Goal: Task Accomplishment & Management: Use online tool/utility

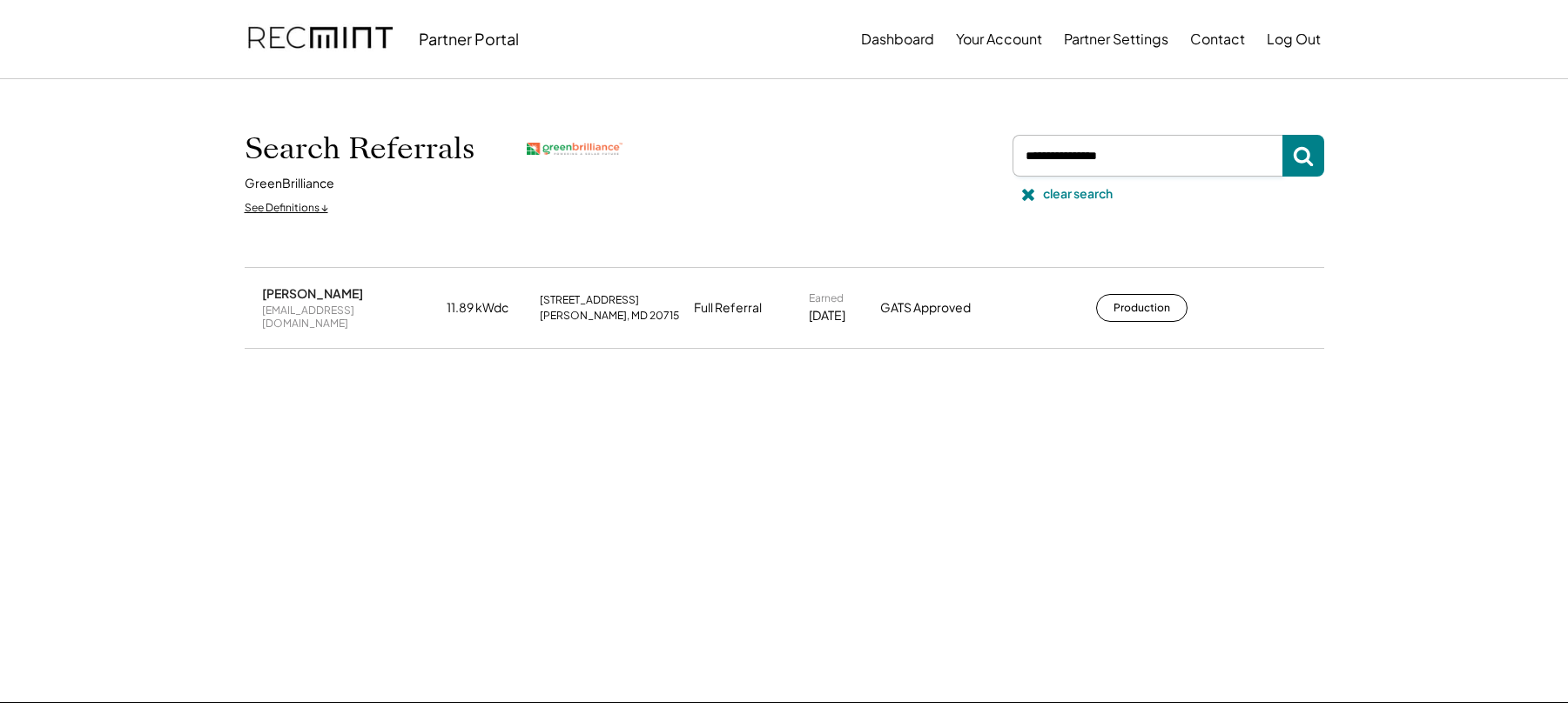
click at [1137, 170] on input "input" at bounding box center [1147, 155] width 270 height 42
click at [1125, 297] on button "Production" at bounding box center [1142, 308] width 91 height 28
click at [1148, 165] on input "input" at bounding box center [1147, 155] width 270 height 42
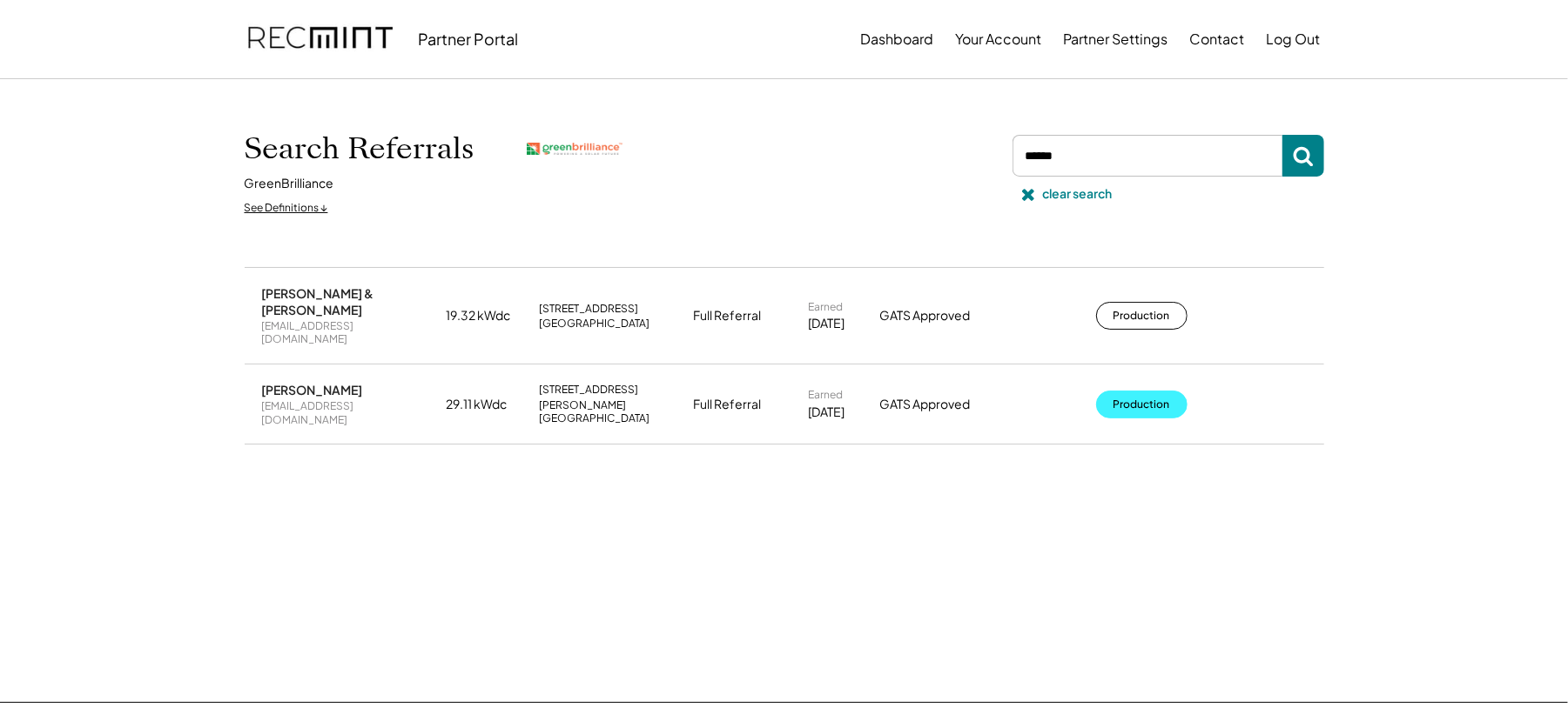
click at [1134, 391] on button "Production" at bounding box center [1142, 404] width 91 height 28
click at [1093, 162] on input "input" at bounding box center [1147, 155] width 270 height 42
type input "****"
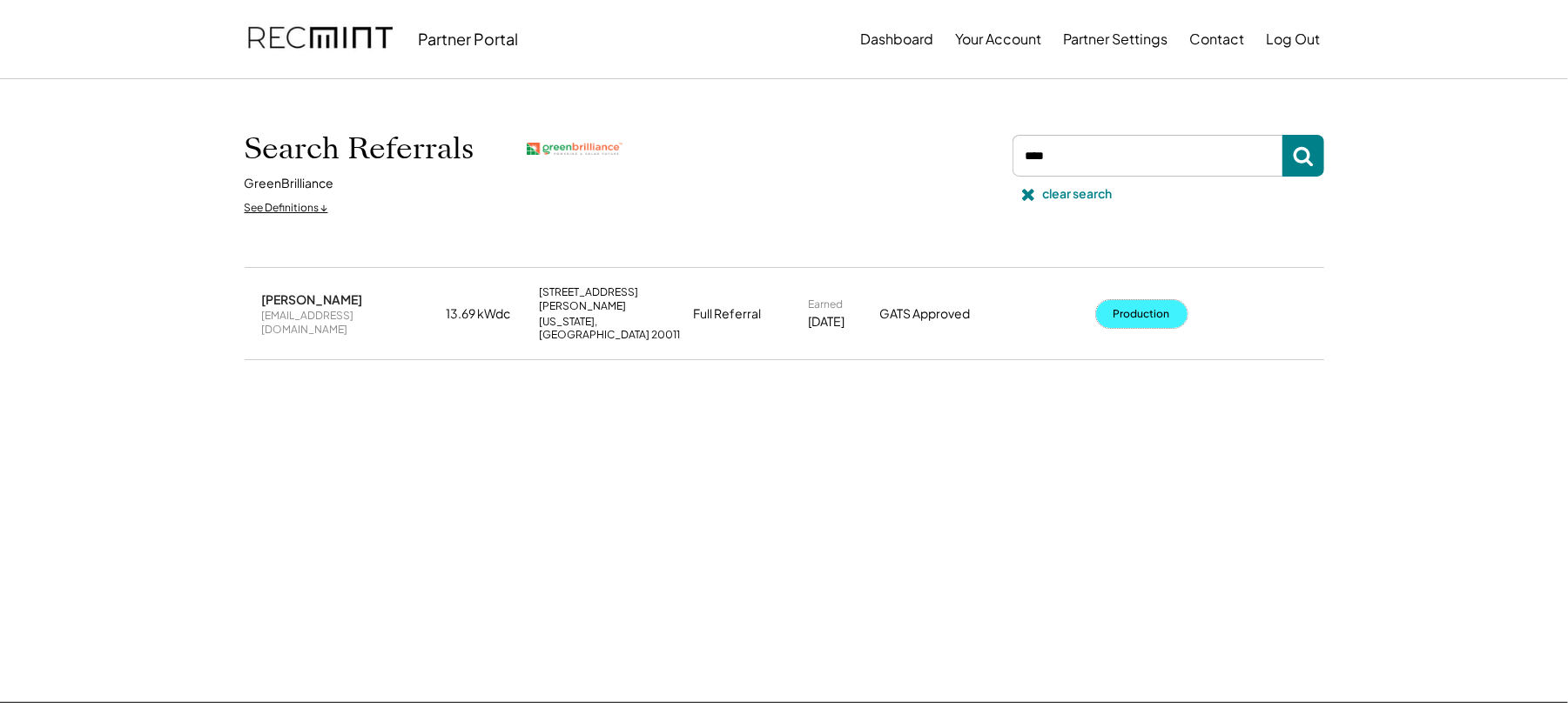
click at [1125, 304] on button "Production" at bounding box center [1142, 314] width 91 height 28
click at [1076, 196] on div "clear search" at bounding box center [1077, 194] width 69 height 18
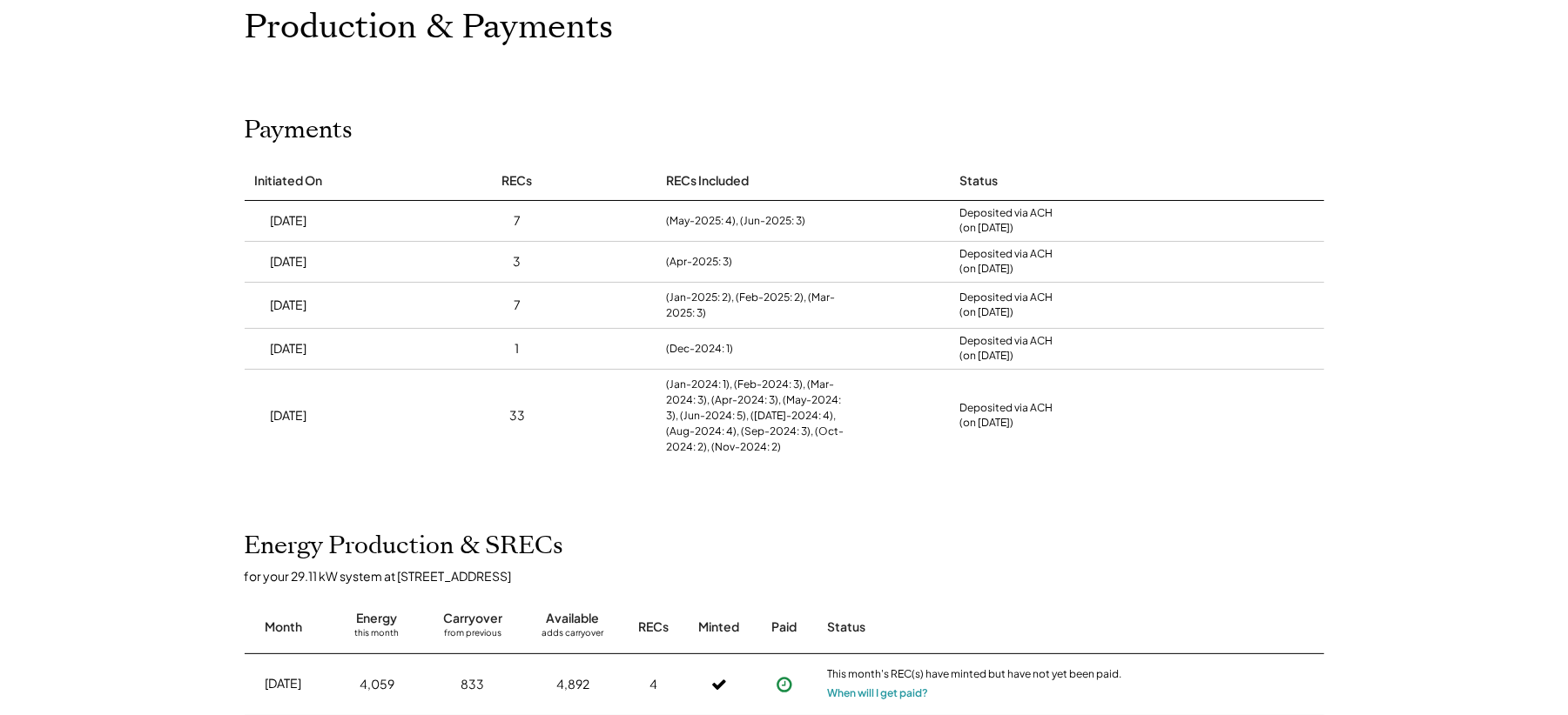
scroll to position [231, 0]
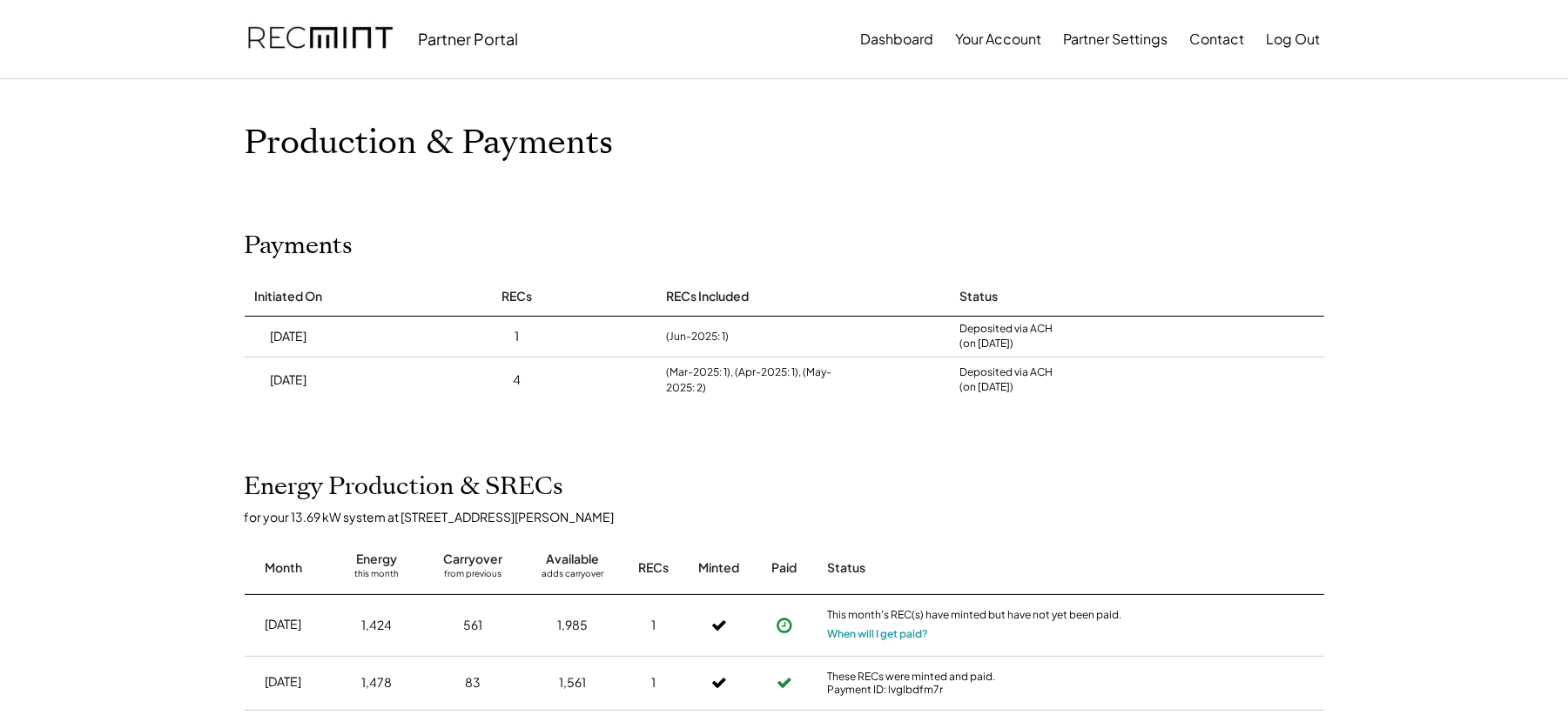
scroll to position [116, 0]
